Goal: Navigation & Orientation: Find specific page/section

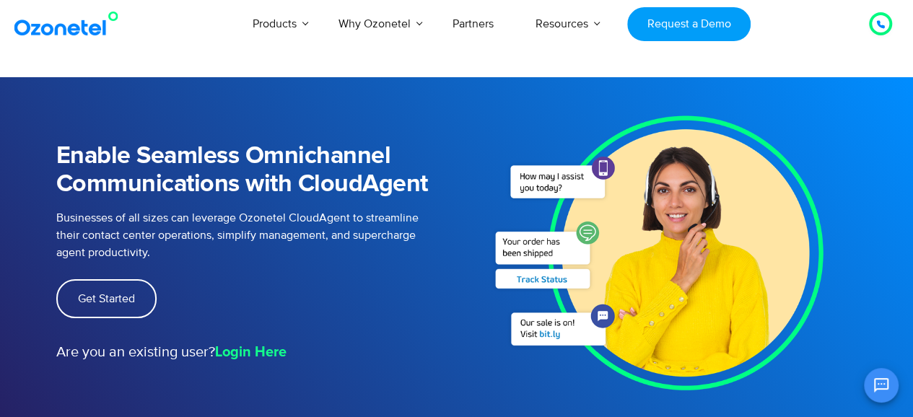
click at [118, 320] on div "Are you an existing user? Login Here" at bounding box center [245, 340] width 379 height 45
click at [242, 343] on link "Login Here" at bounding box center [250, 352] width 71 height 22
